Goal: Task Accomplishment & Management: Manage account settings

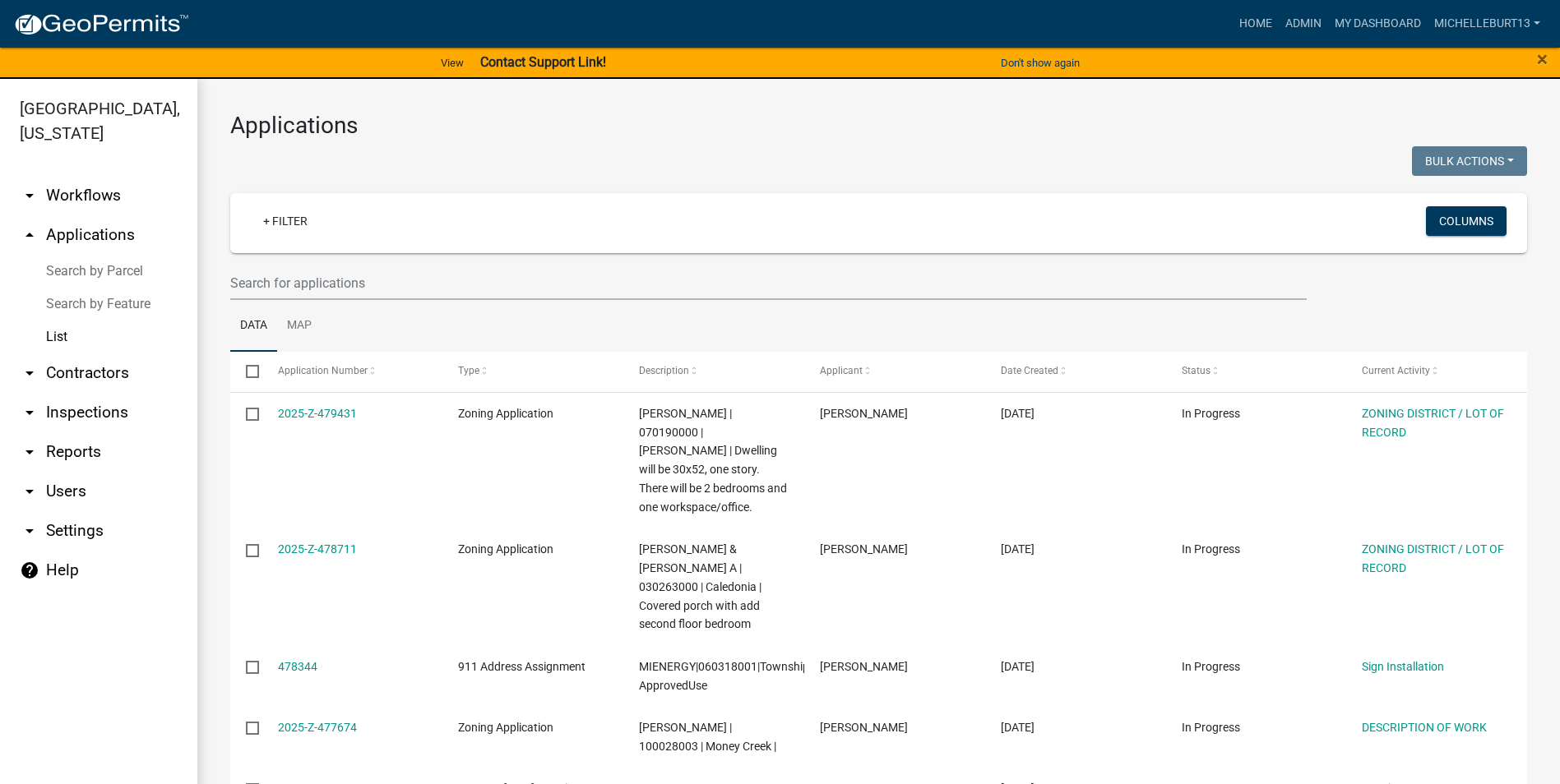
select select "3: 100"
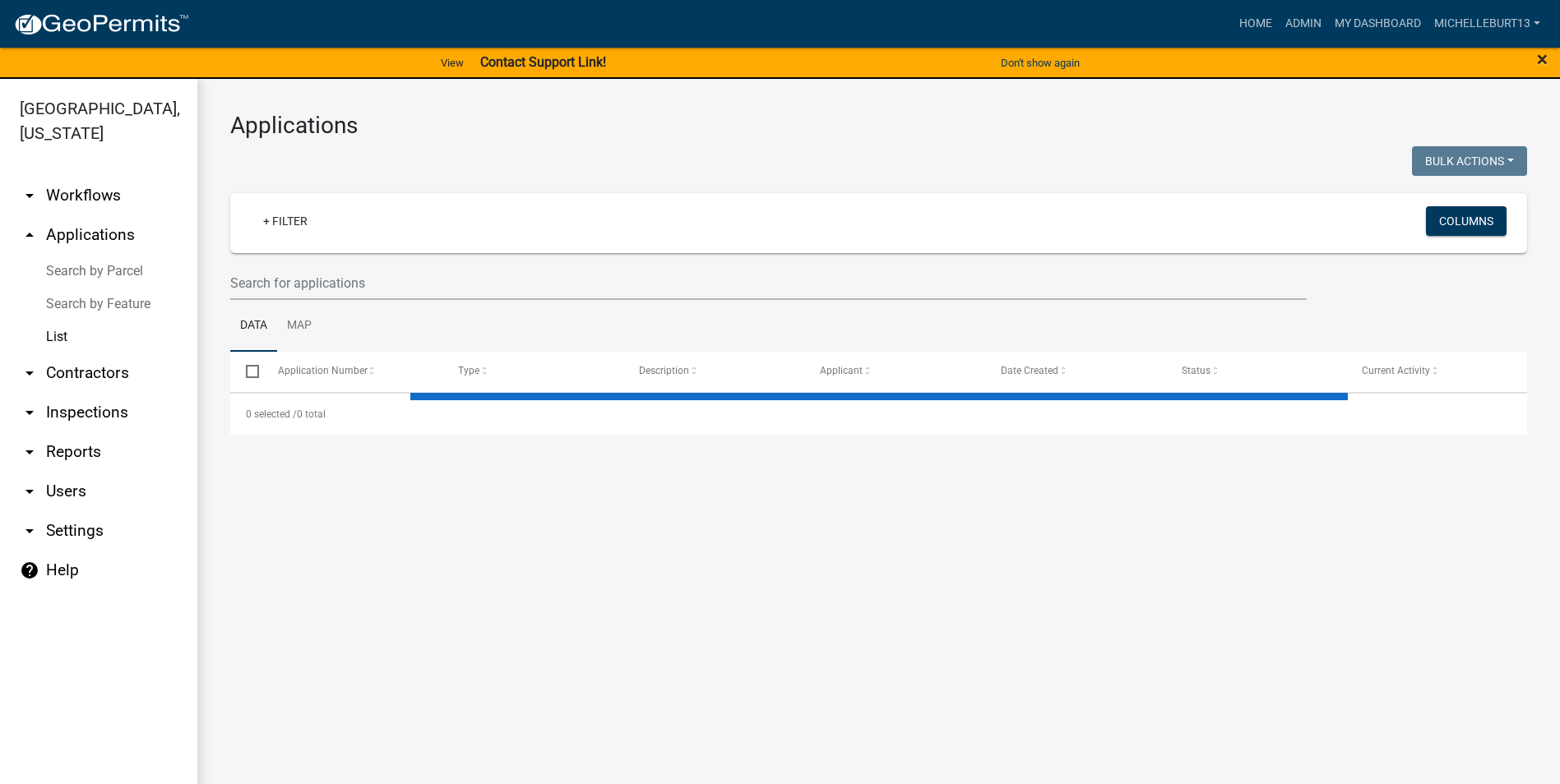
select select "3: 100"
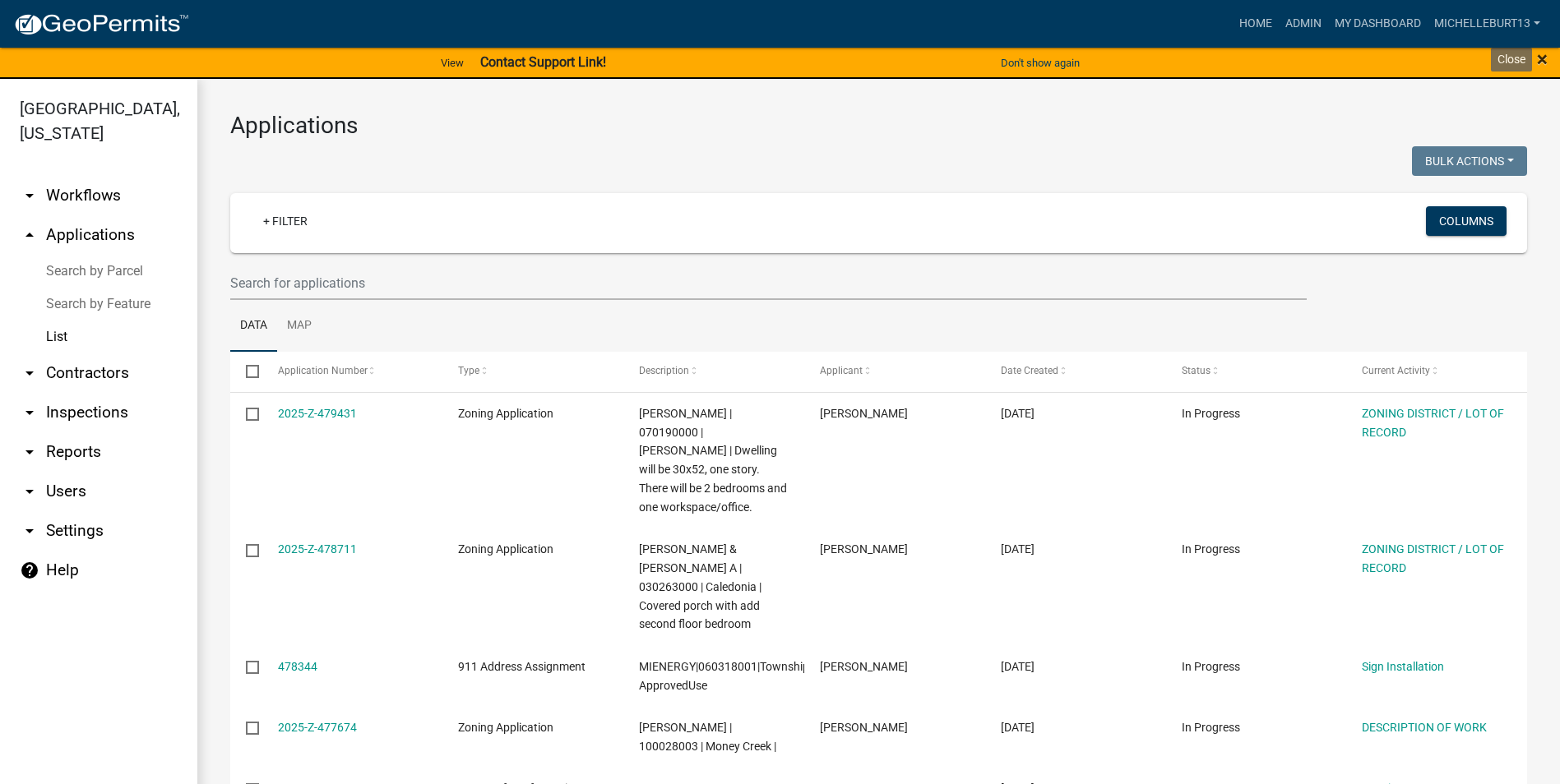
click at [1538, 55] on span "×" at bounding box center [1542, 59] width 11 height 23
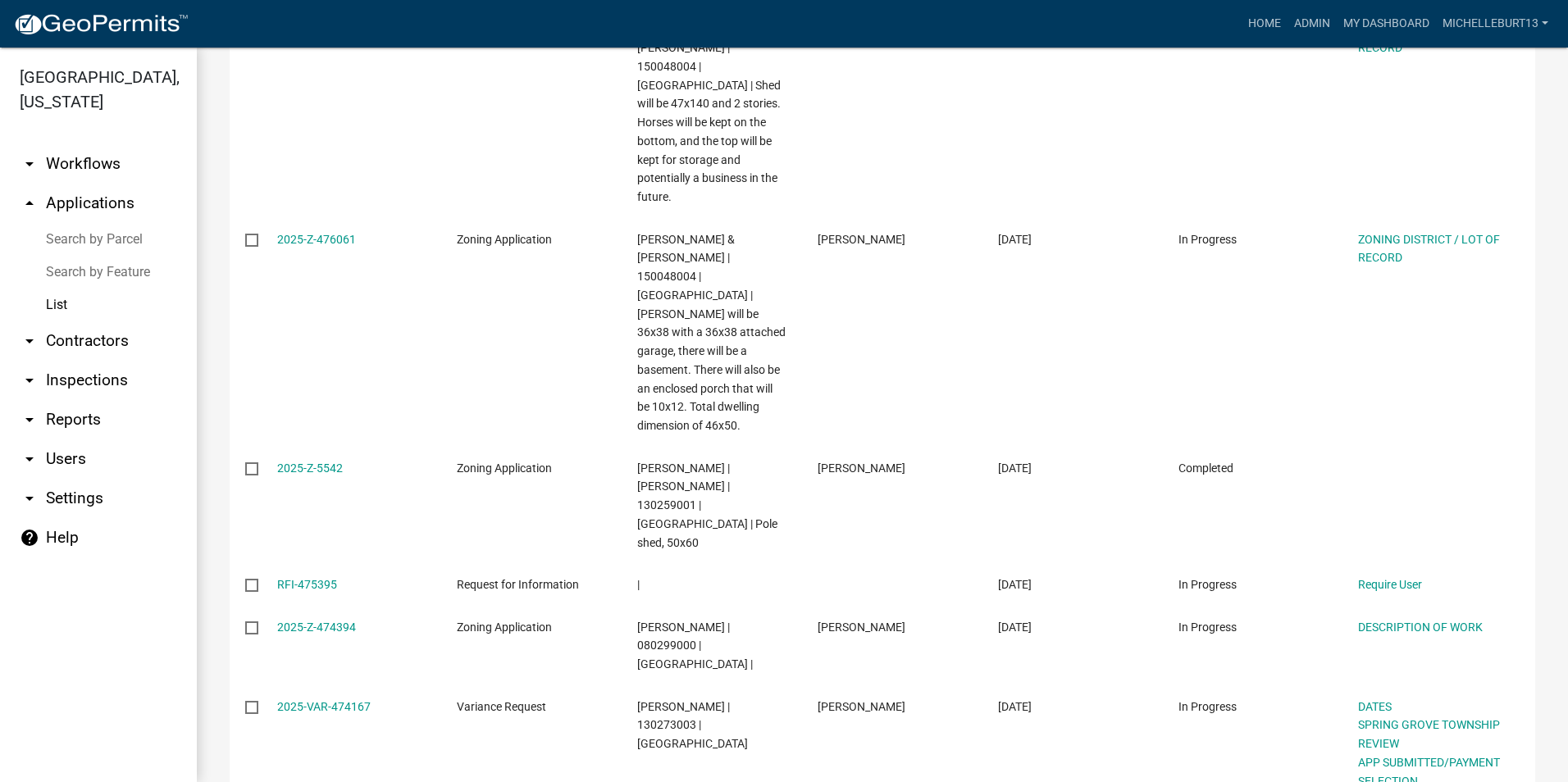
scroll to position [1968, 0]
